Goal: Task Accomplishment & Management: Manage account settings

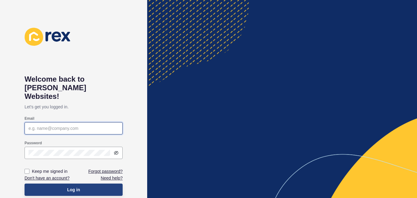
type input "[PERSON_NAME][EMAIL_ADDRESS][DOMAIN_NAME]"
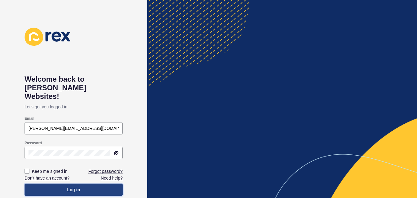
click at [75, 186] on span "Log in" at bounding box center [73, 189] width 13 height 6
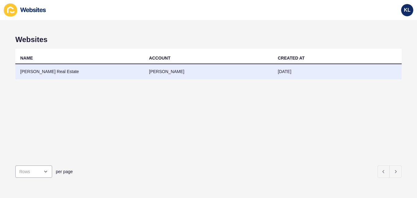
click at [162, 75] on td "[PERSON_NAME]" at bounding box center [208, 71] width 129 height 15
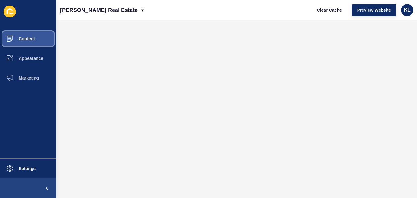
click at [24, 38] on span "Content" at bounding box center [17, 38] width 36 height 5
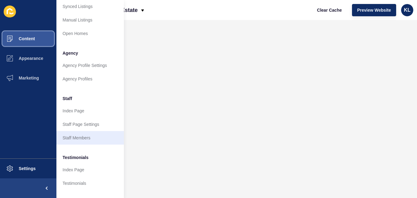
scroll to position [123, 0]
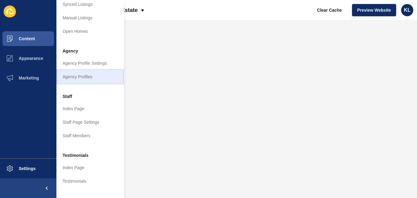
click at [86, 77] on link "Agency Profiles" at bounding box center [89, 76] width 67 height 13
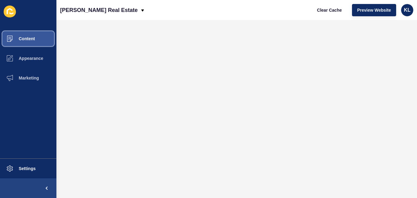
click at [30, 39] on span "Content" at bounding box center [17, 38] width 36 height 5
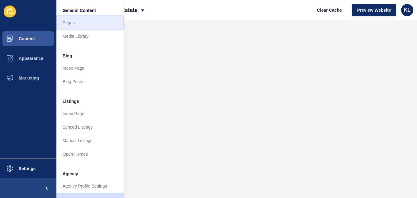
click at [83, 23] on link "Pages" at bounding box center [89, 22] width 67 height 13
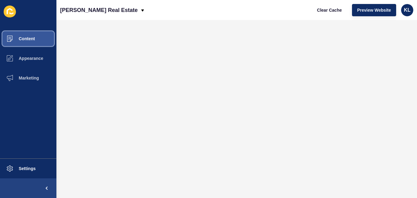
click at [26, 38] on span "Content" at bounding box center [17, 38] width 36 height 5
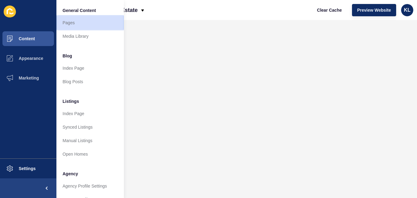
click at [62, 22] on link "Pages" at bounding box center [89, 22] width 67 height 13
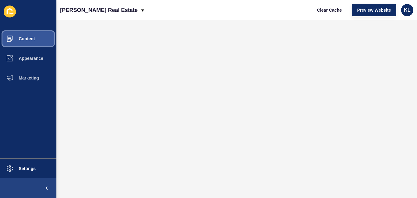
click at [26, 38] on span "Content" at bounding box center [17, 38] width 36 height 5
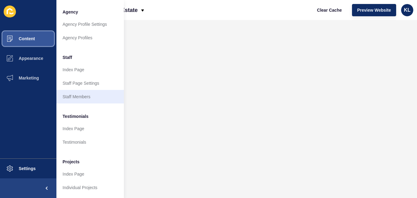
scroll to position [167, 0]
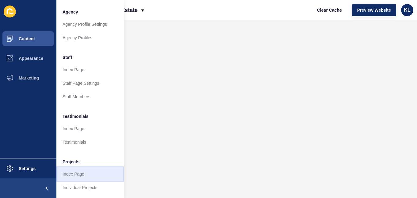
click at [81, 171] on link "Index Page" at bounding box center [89, 173] width 67 height 13
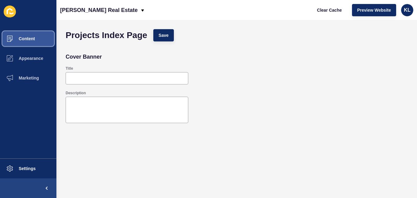
click at [25, 44] on button "Content" at bounding box center [28, 39] width 56 height 20
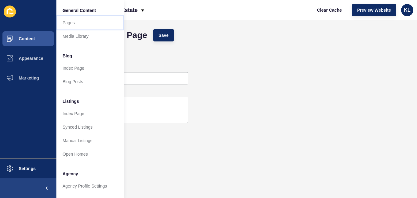
click at [88, 22] on link "Pages" at bounding box center [89, 22] width 67 height 13
